Goal: Task Accomplishment & Management: Manage account settings

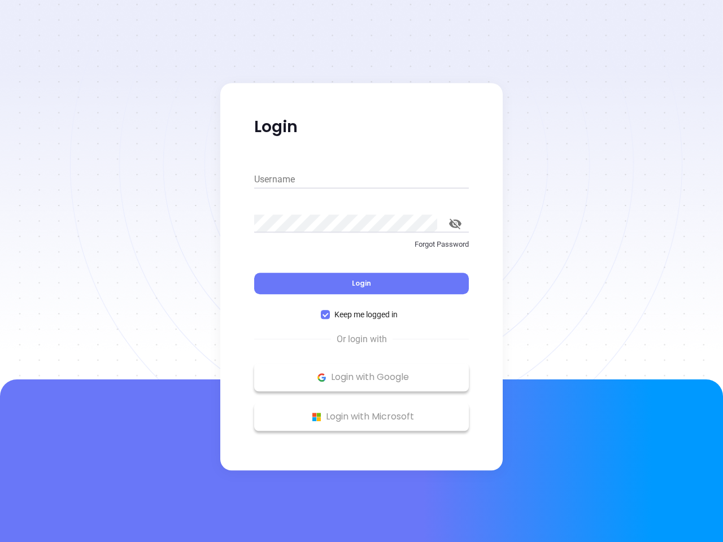
click at [361, 271] on div "Login" at bounding box center [361, 276] width 215 height 35
click at [361, 180] on input "Username" at bounding box center [361, 180] width 215 height 18
click at [455, 224] on icon "toggle password visibility" at bounding box center [455, 224] width 12 height 11
click at [361, 283] on span "Login" at bounding box center [361, 283] width 19 height 10
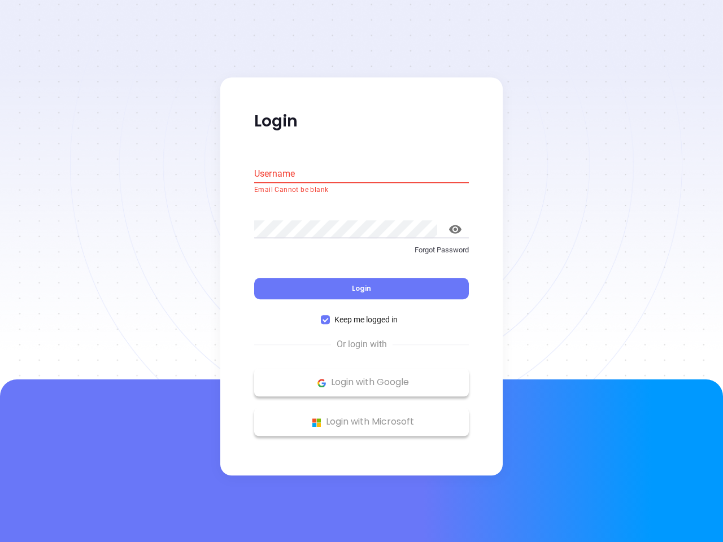
click at [361, 315] on span "Keep me logged in" at bounding box center [366, 320] width 72 height 12
click at [330, 316] on input "Keep me logged in" at bounding box center [325, 320] width 9 height 9
checkbox input "false"
click at [361, 377] on p "Login with Google" at bounding box center [361, 382] width 203 height 17
click at [361, 417] on p "Login with Microsoft" at bounding box center [361, 422] width 203 height 17
